Goal: Information Seeking & Learning: Understand process/instructions

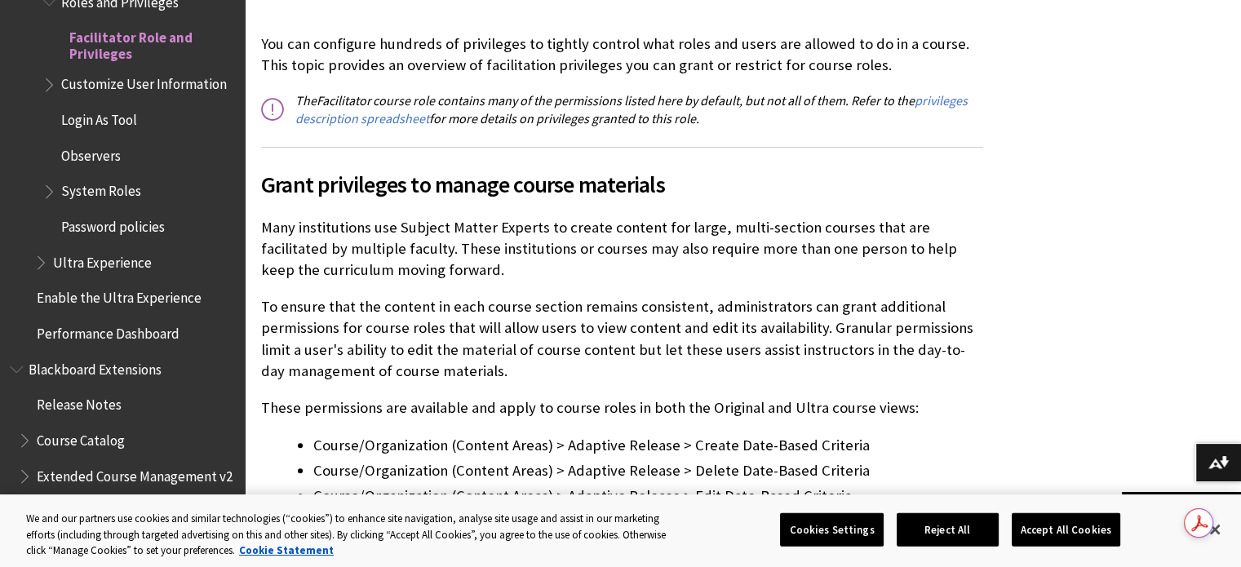
scroll to position [414, 0]
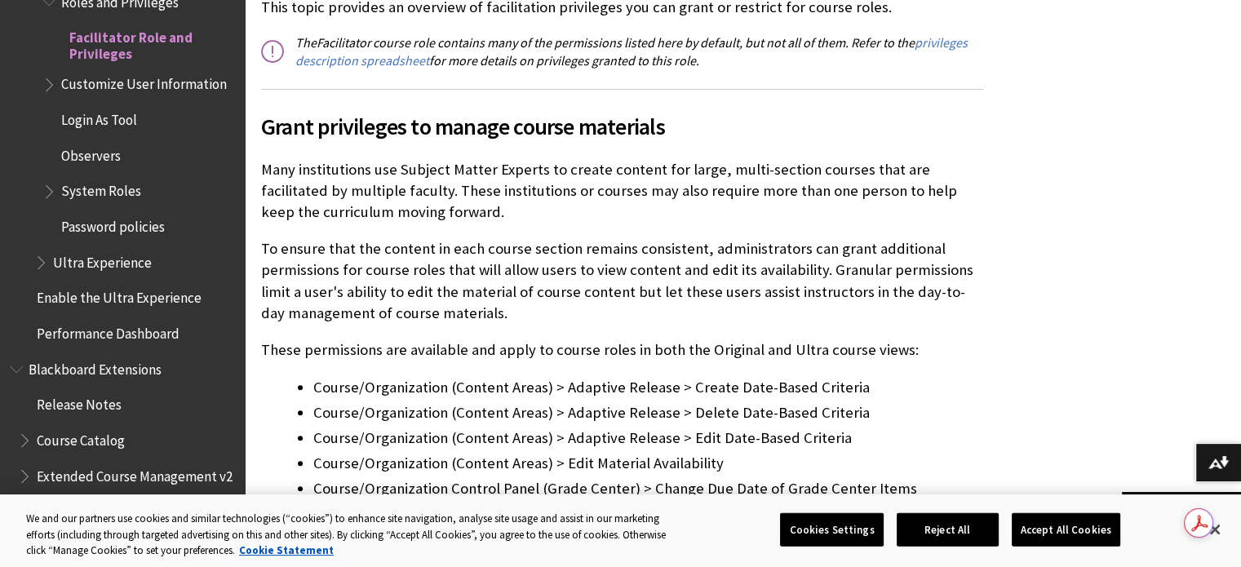
click at [584, 215] on p "Many institutions use Subject Matter Experts to create content for large, multi…" at bounding box center [622, 191] width 722 height 64
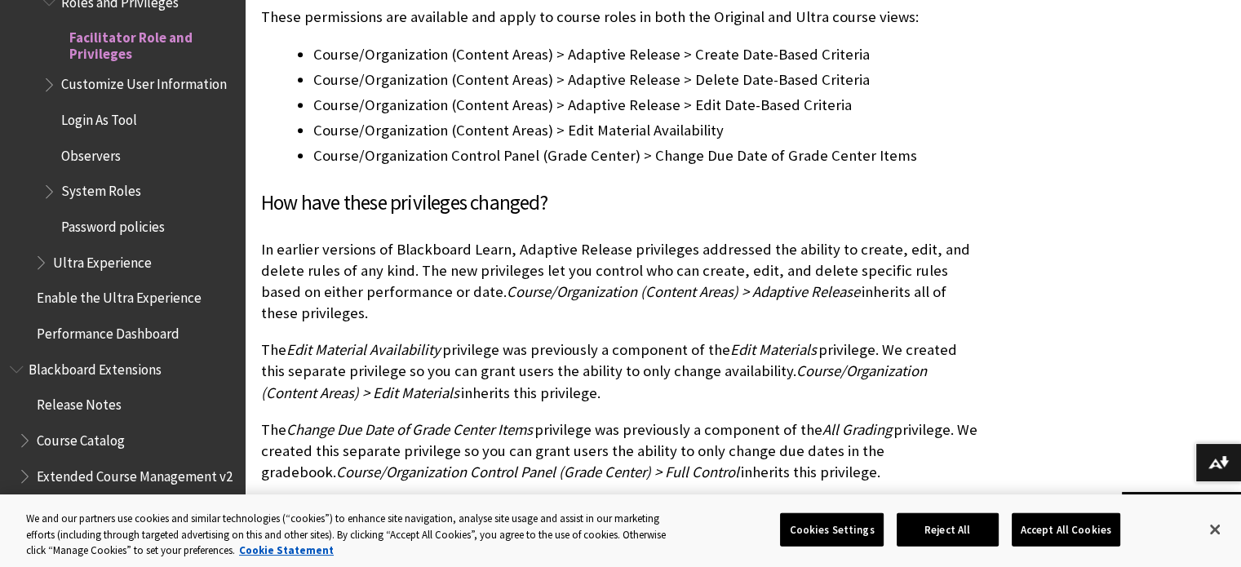
scroll to position [744, 0]
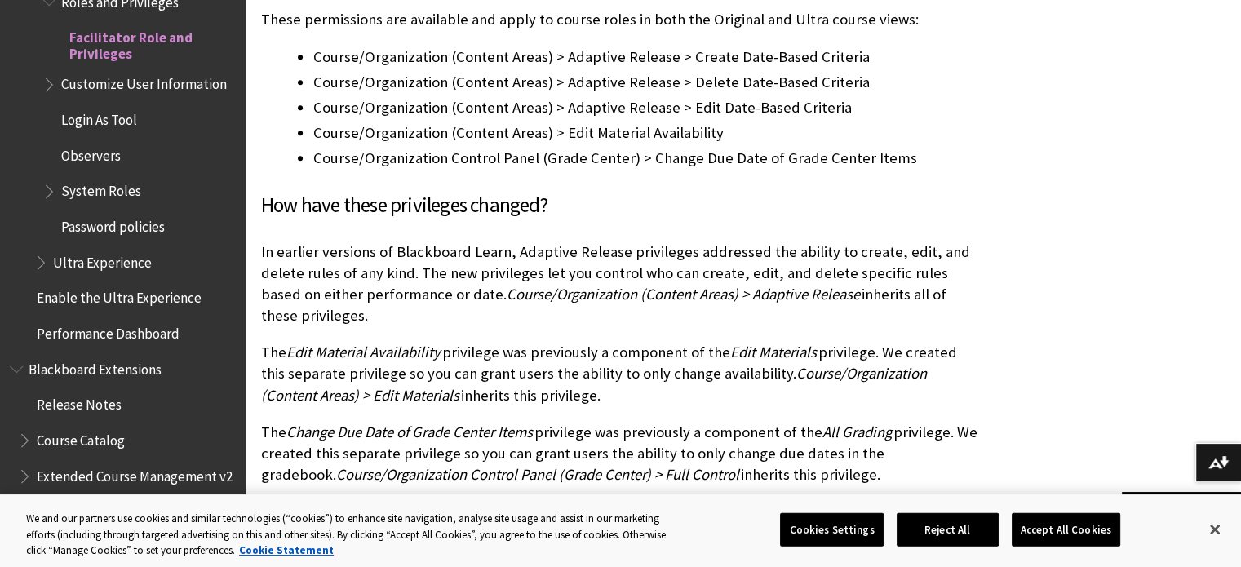
click at [626, 325] on p "In earlier versions of Blackboard Learn, Adaptive Release privileges addressed …" at bounding box center [622, 285] width 722 height 86
click at [601, 319] on p "In earlier versions of Blackboard Learn, Adaptive Release privileges addressed …" at bounding box center [622, 285] width 722 height 86
click at [581, 319] on p "In earlier versions of Blackboard Learn, Adaptive Release privileges addressed …" at bounding box center [622, 285] width 722 height 86
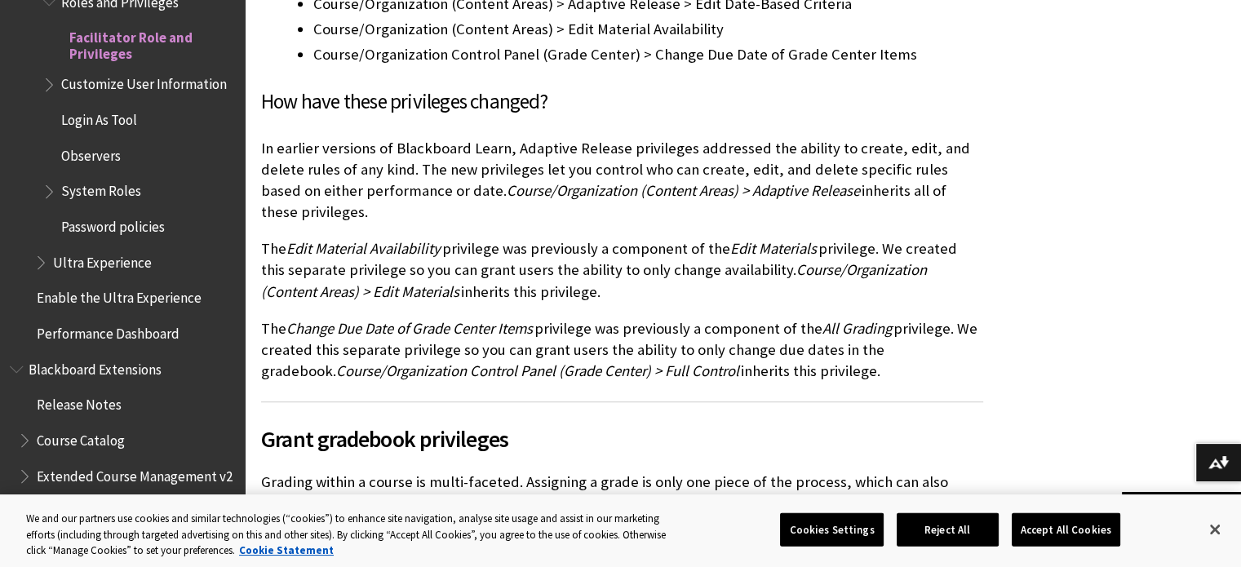
scroll to position [847, 0]
click at [615, 288] on p "The Edit Material Availability privilege was previously a component of the Edit…" at bounding box center [622, 271] width 722 height 64
click at [594, 288] on p "The Edit Material Availability privilege was previously a component of the Edit…" at bounding box center [622, 271] width 722 height 64
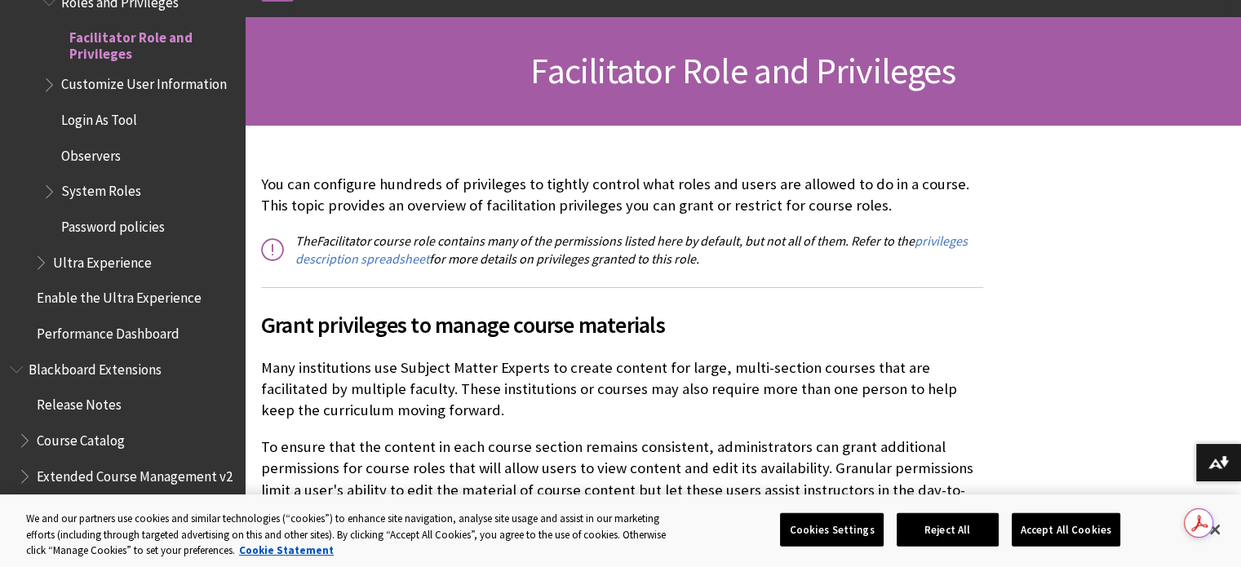
scroll to position [215, 0]
click at [592, 406] on p "Many institutions use Subject Matter Experts to create content for large, multi…" at bounding box center [622, 389] width 722 height 64
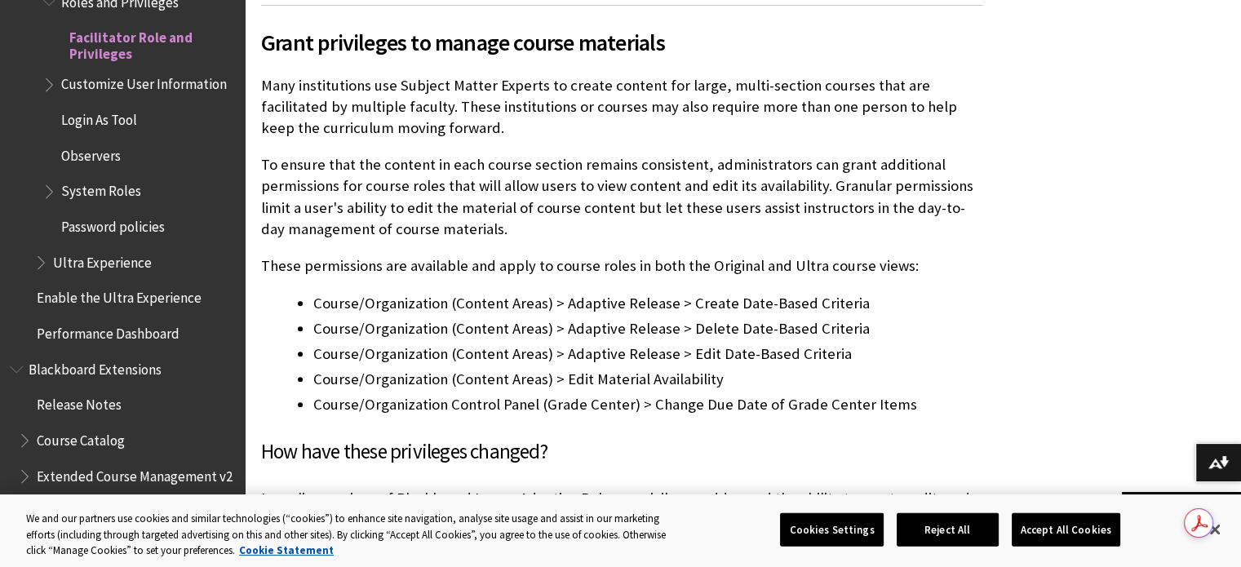
click at [624, 233] on p "To ensure that the content in each course section remains consistent, administr…" at bounding box center [622, 197] width 722 height 86
click at [579, 225] on p "To ensure that the content in each course section remains consistent, administr…" at bounding box center [622, 197] width 722 height 86
click at [584, 238] on p "To ensure that the content in each course section remains consistent, administr…" at bounding box center [622, 197] width 722 height 86
click at [579, 230] on p "To ensure that the content in each course section remains consistent, administr…" at bounding box center [622, 197] width 722 height 86
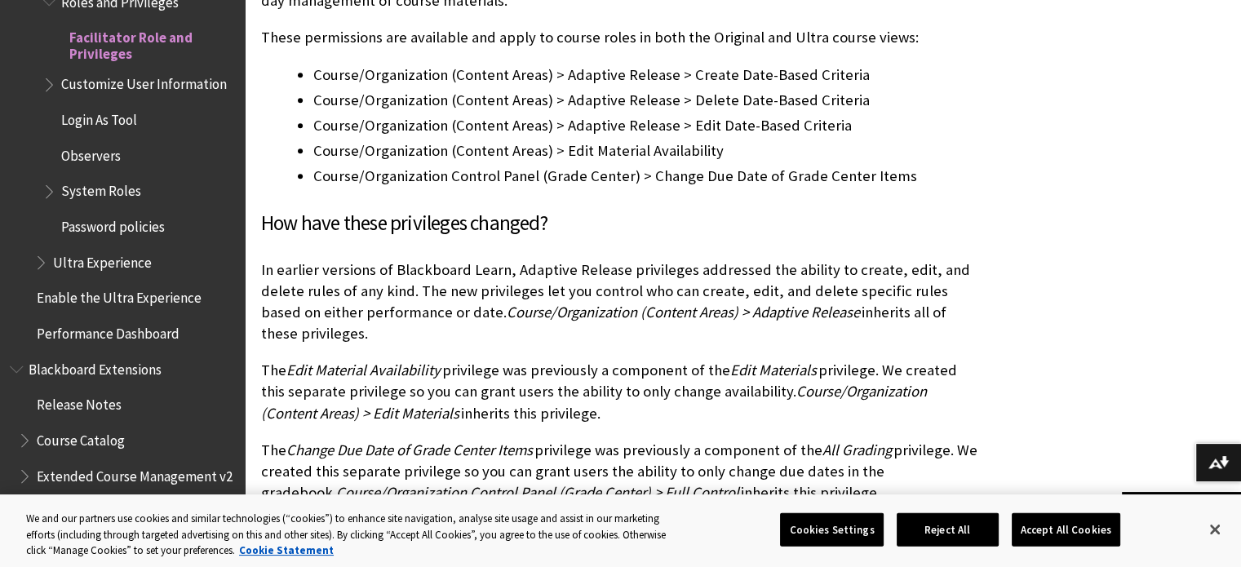
scroll to position [805, 0]
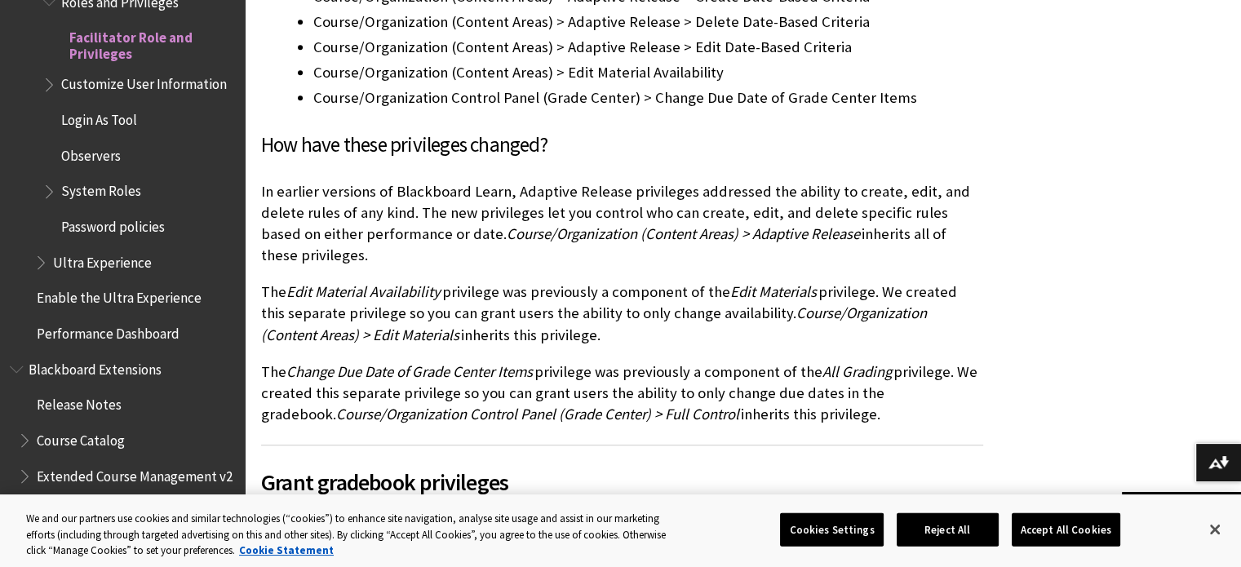
click at [543, 264] on p "In earlier versions of Blackboard Learn, Adaptive Release privileges addressed …" at bounding box center [622, 224] width 722 height 86
click at [608, 253] on p "In earlier versions of Blackboard Learn, Adaptive Release privileges addressed …" at bounding box center [622, 224] width 722 height 86
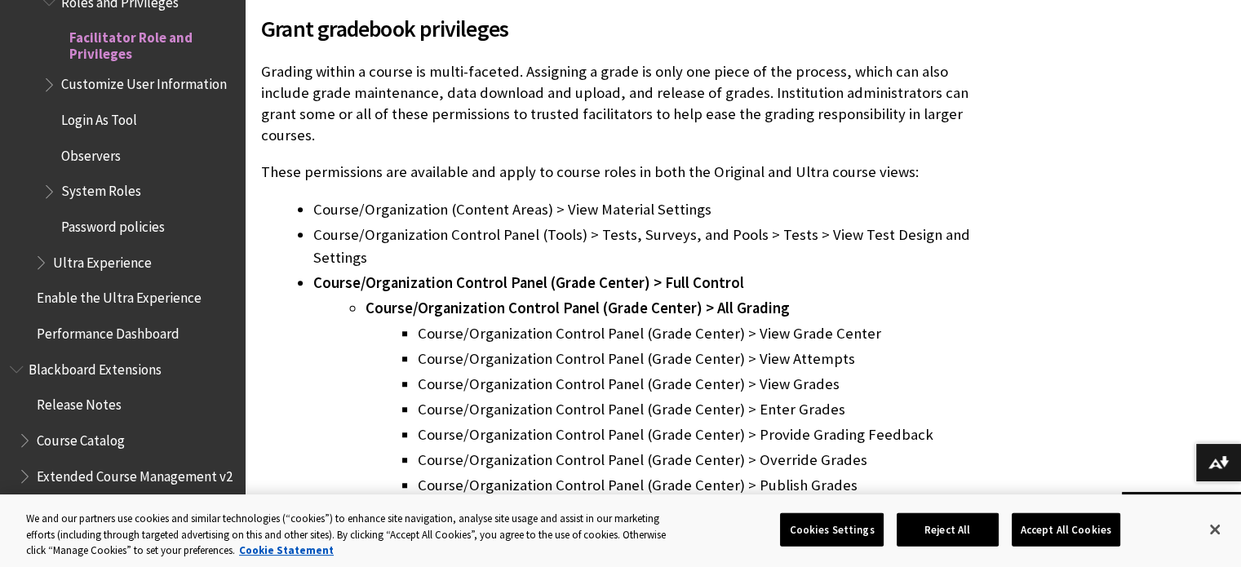
scroll to position [1257, 0]
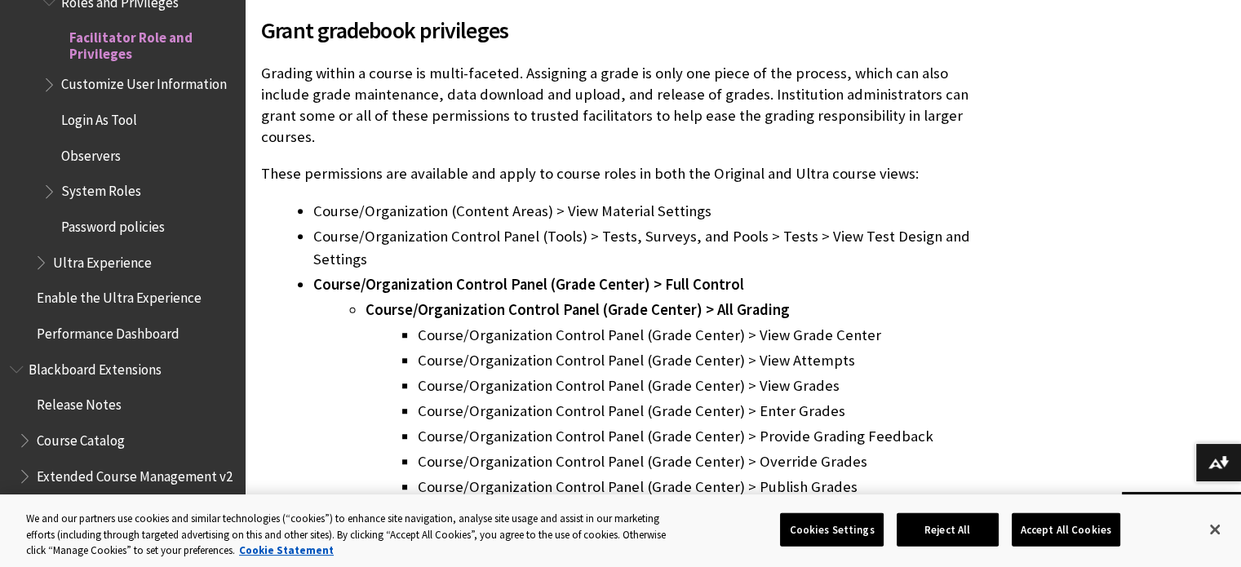
click at [356, 331] on ul "Course/Organization Control Panel (Grade Center) > All Grading Course/Organizat…" at bounding box center [648, 424] width 670 height 251
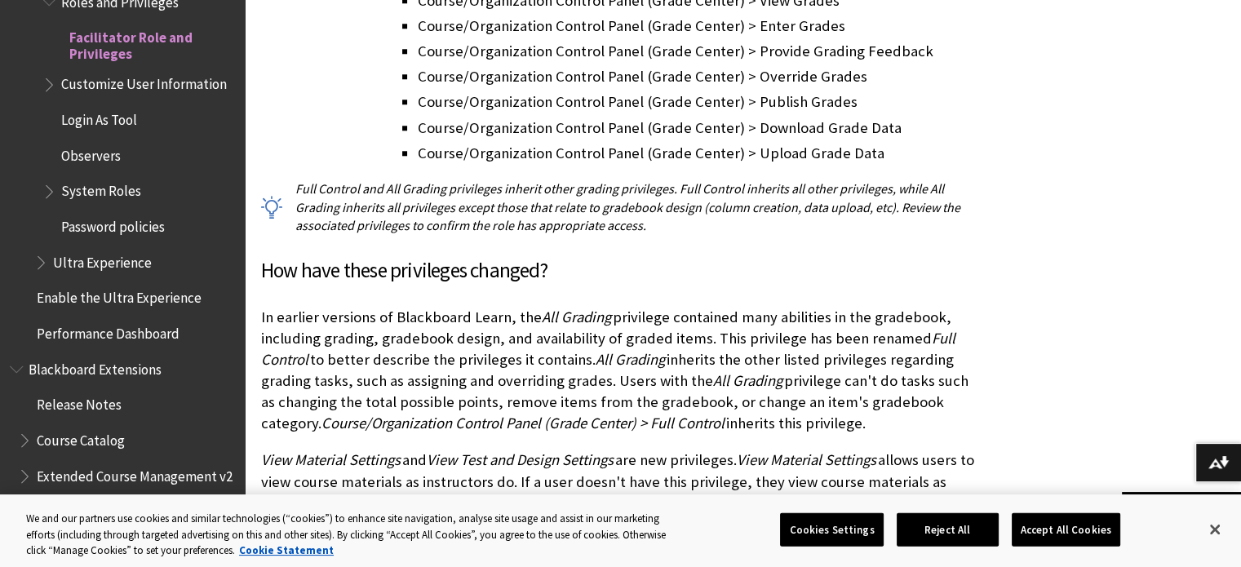
scroll to position [1644, 0]
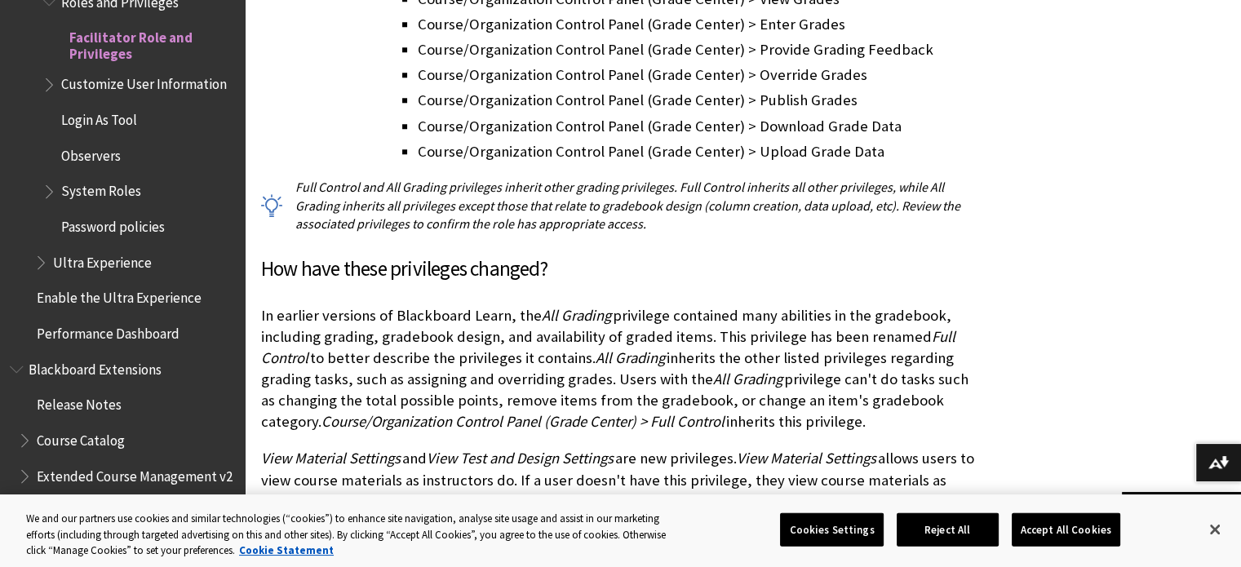
click at [607, 254] on h3 "How have these privileges changed?" at bounding box center [622, 269] width 722 height 31
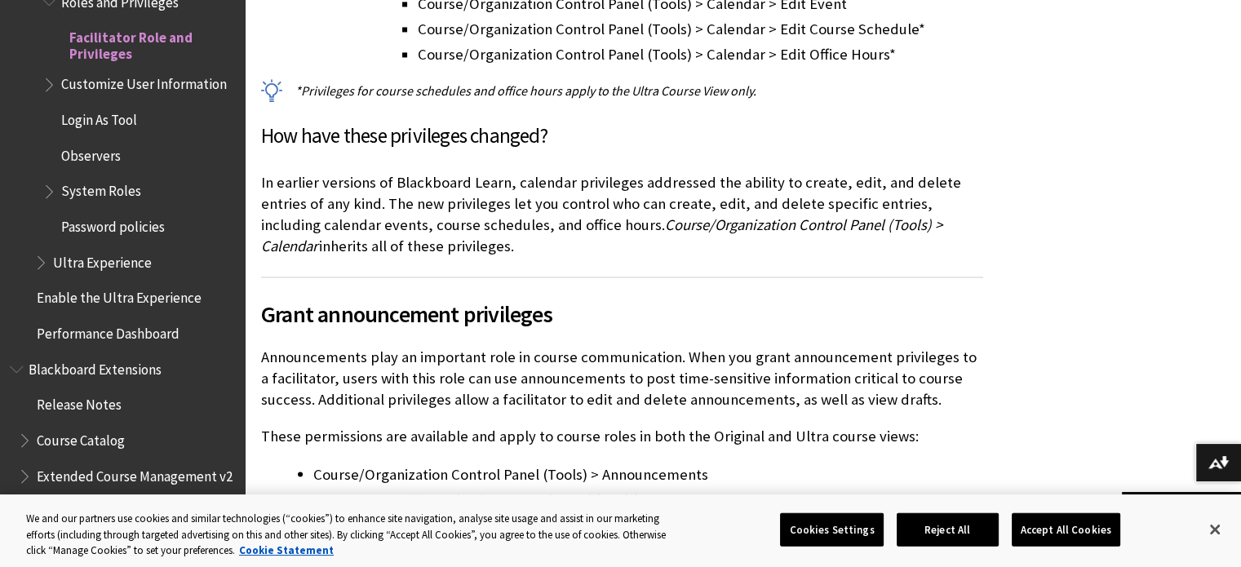
scroll to position [2643, 0]
